Goal: Check status: Check status

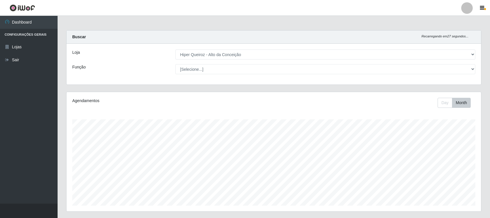
select select "515"
click at [466, 101] on button "Month" at bounding box center [461, 103] width 19 height 10
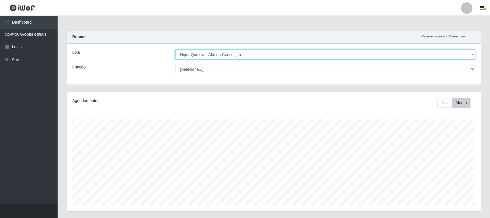
click at [271, 54] on select "[Selecione...] Hiper Queiroz - [GEOGRAPHIC_DATA]" at bounding box center [325, 55] width 300 height 10
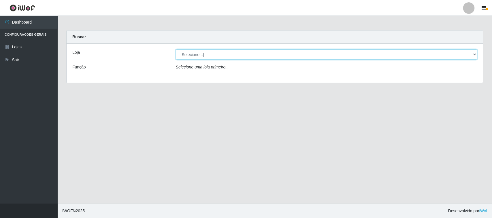
click at [246, 52] on select "[Selecione...] Hiper Queiroz - [GEOGRAPHIC_DATA]" at bounding box center [326, 55] width 301 height 10
select select "515"
click at [176, 50] on select "[Selecione...] Hiper Queiroz - [GEOGRAPHIC_DATA]" at bounding box center [326, 55] width 301 height 10
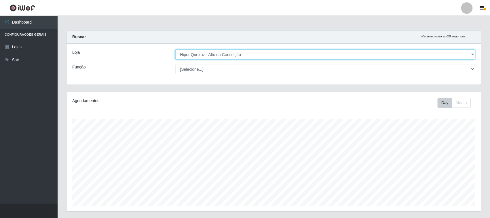
scroll to position [62, 0]
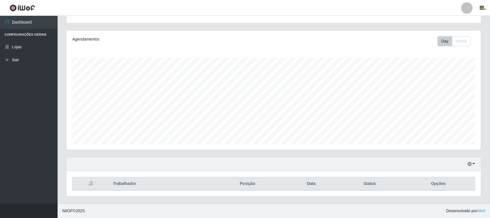
click at [471, 40] on div "Day Month" at bounding box center [457, 41] width 38 height 10
click at [463, 43] on button "Month" at bounding box center [461, 41] width 19 height 10
click at [469, 163] on icon "button" at bounding box center [470, 164] width 4 height 4
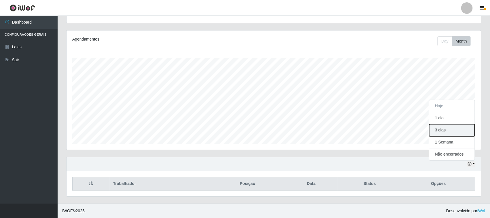
click at [446, 130] on button "3 dias" at bounding box center [451, 130] width 45 height 12
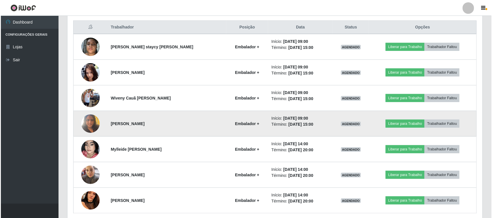
scroll to position [206, 0]
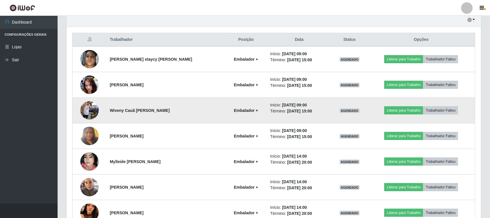
click at [93, 109] on img at bounding box center [89, 110] width 18 height 33
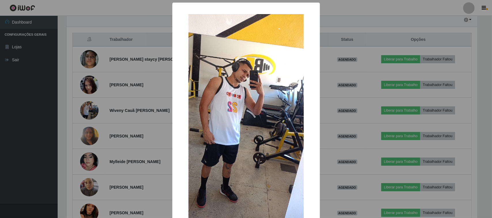
click at [103, 111] on div "× OK Cancel" at bounding box center [246, 109] width 492 height 218
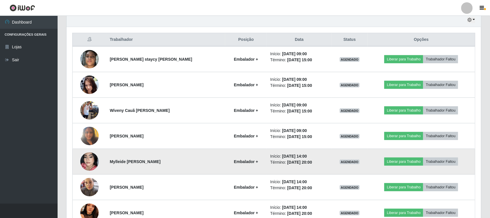
scroll to position [120, 415]
click at [92, 162] on img at bounding box center [89, 161] width 18 height 33
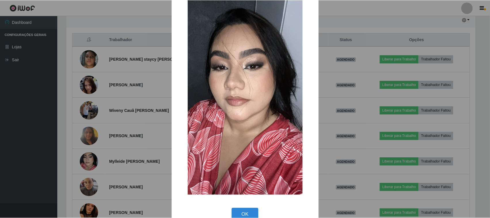
scroll to position [36, 0]
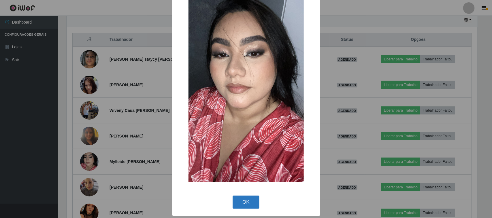
click at [246, 203] on button "OK" at bounding box center [245, 203] width 27 height 14
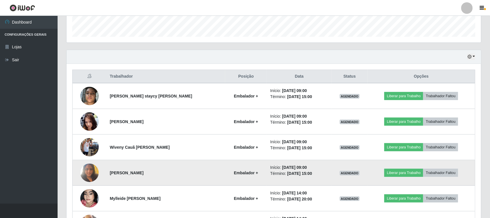
scroll to position [134, 0]
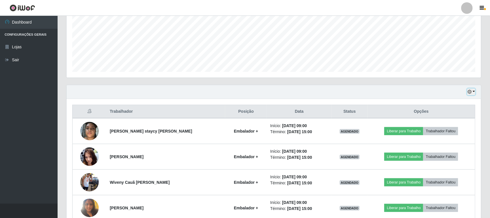
click at [473, 94] on button "button" at bounding box center [471, 92] width 8 height 7
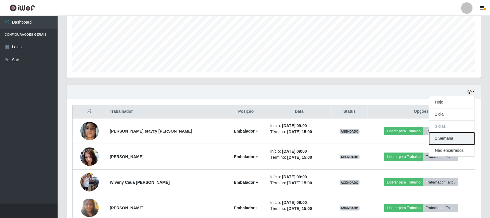
click at [451, 137] on button "1 Semana" at bounding box center [451, 139] width 45 height 12
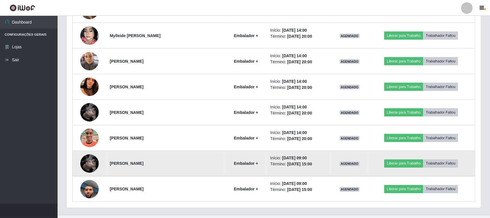
scroll to position [345, 0]
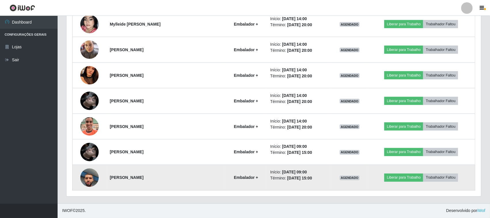
click at [95, 176] on img at bounding box center [89, 178] width 18 height 33
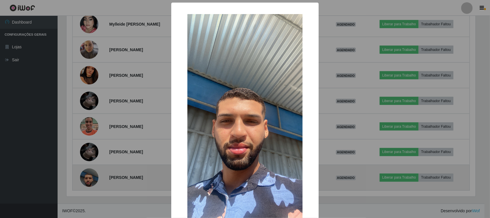
scroll to position [120, 411]
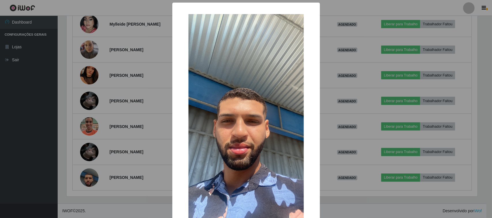
click at [172, 141] on div "× OK Cancel" at bounding box center [245, 128] width 147 height 250
click at [147, 137] on div "× OK Cancel" at bounding box center [246, 109] width 492 height 218
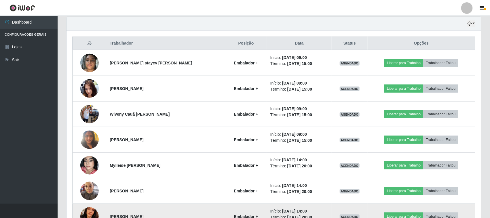
scroll to position [345, 0]
